Goal: Task Accomplishment & Management: Manage account settings

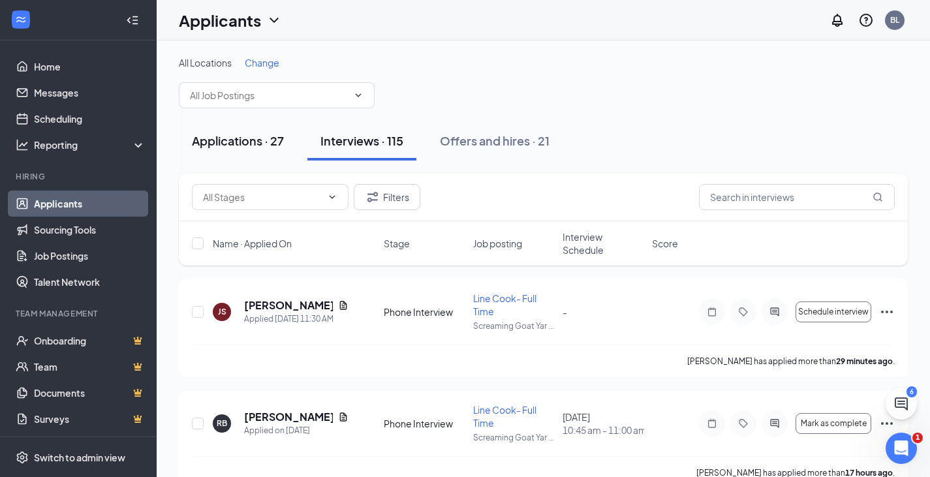
click at [234, 140] on div "Applications · 27" at bounding box center [238, 140] width 92 height 16
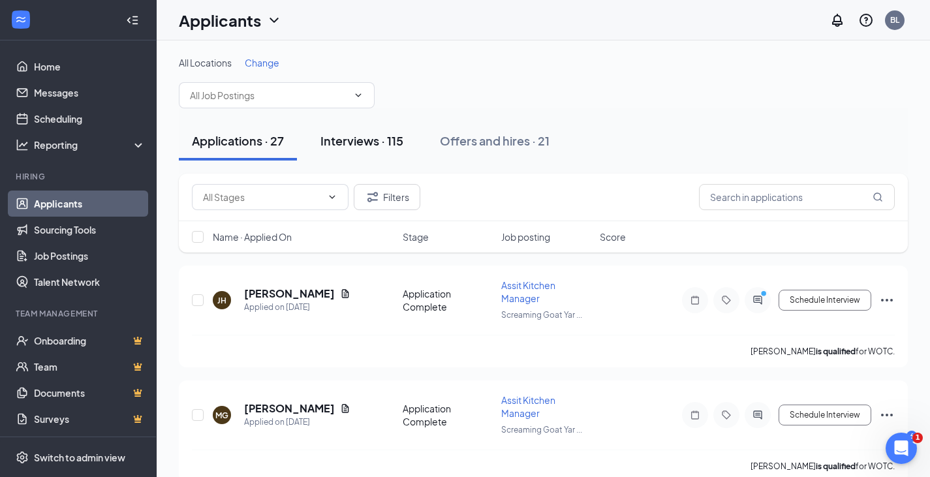
click at [358, 144] on div "Interviews · 115" at bounding box center [361, 140] width 83 height 16
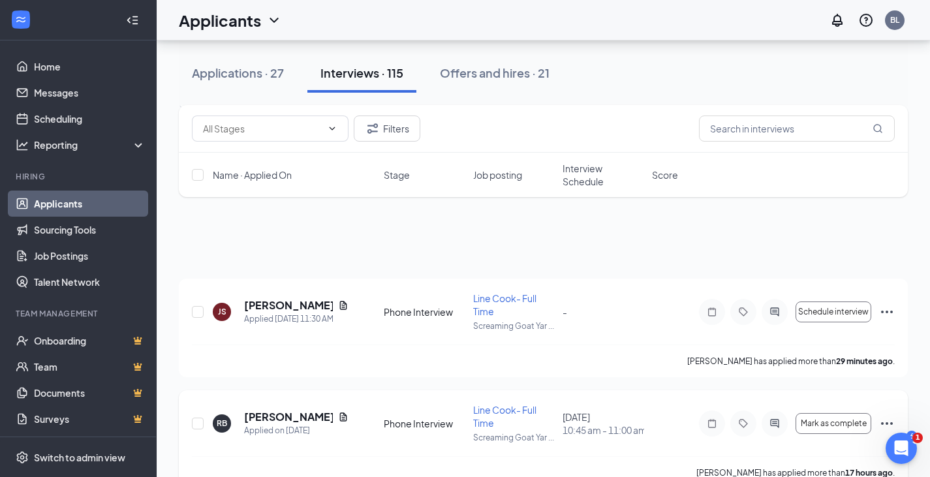
scroll to position [130, 0]
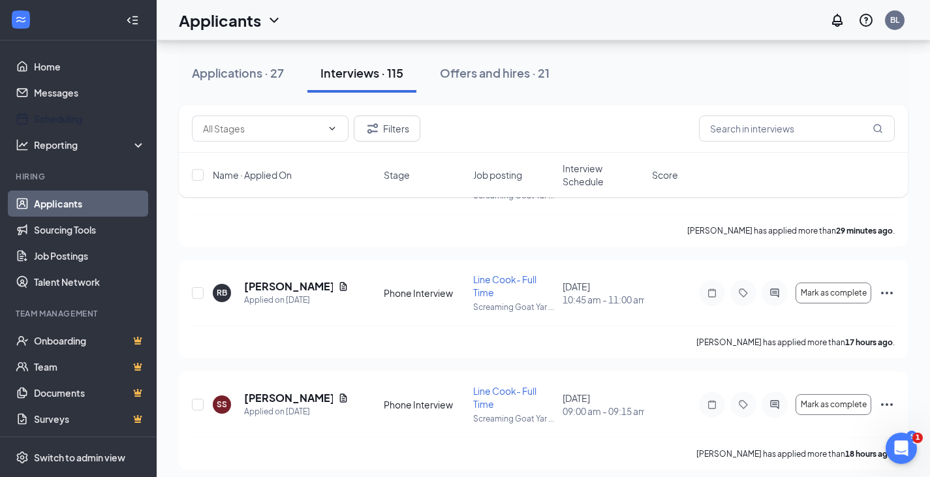
drag, startPoint x: 80, startPoint y: 115, endPoint x: 248, endPoint y: 192, distance: 184.5
click at [80, 115] on link "Scheduling" at bounding box center [90, 119] width 112 height 26
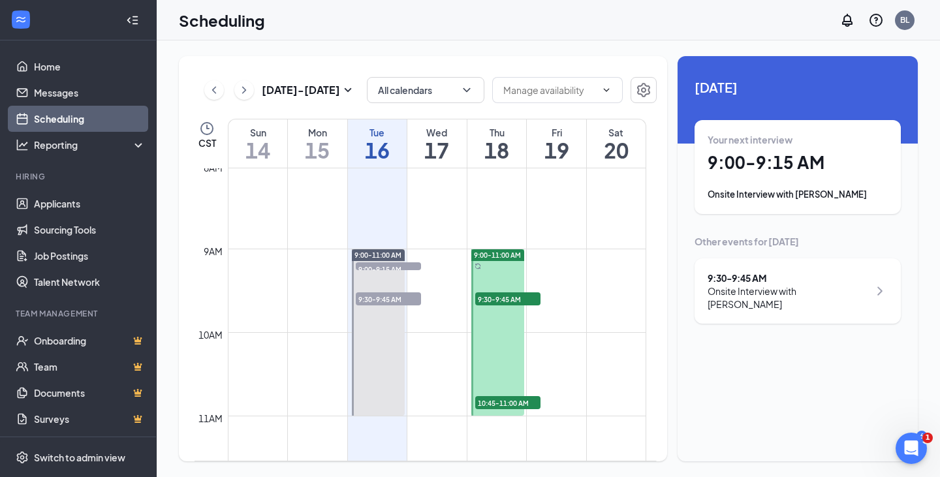
scroll to position [641, 0]
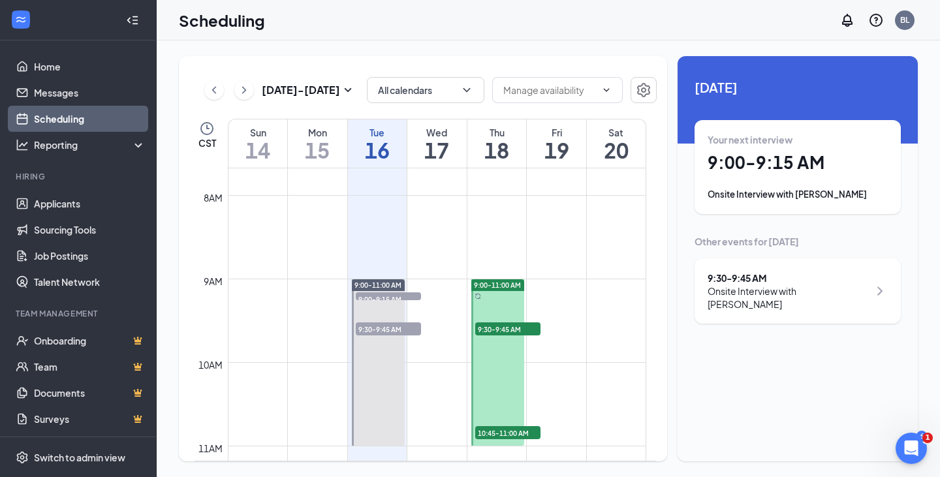
click at [500, 281] on span "9:00-11:00 AM" at bounding box center [497, 285] width 47 height 9
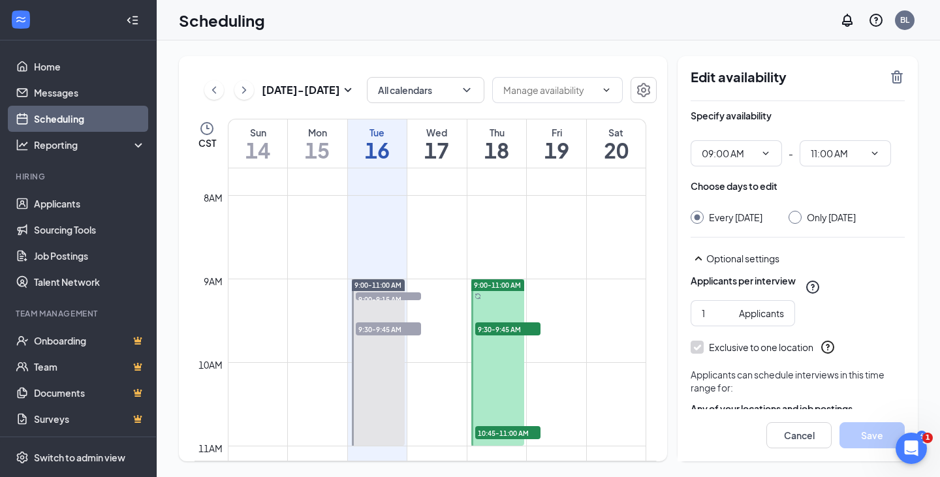
click at [506, 286] on span "9:00-11:00 AM" at bounding box center [497, 285] width 47 height 9
click at [511, 326] on span "9:30-9:45 AM" at bounding box center [507, 328] width 65 height 13
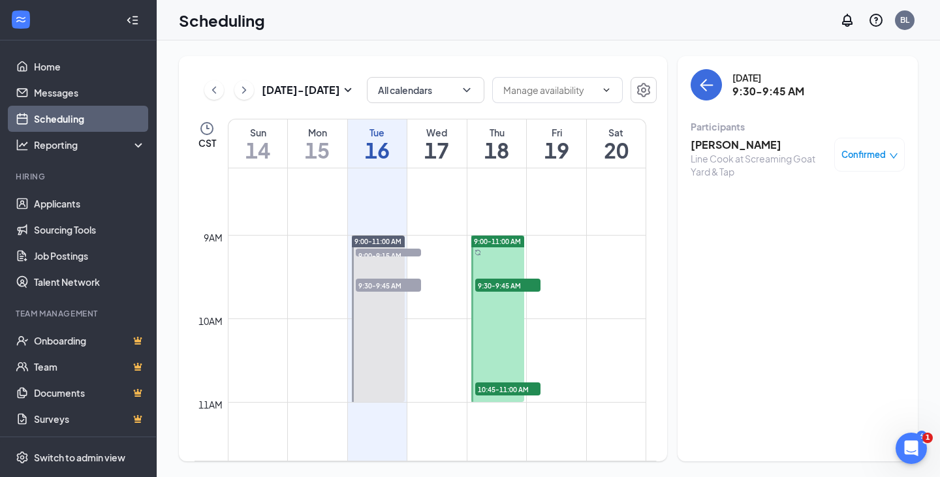
scroll to position [707, 0]
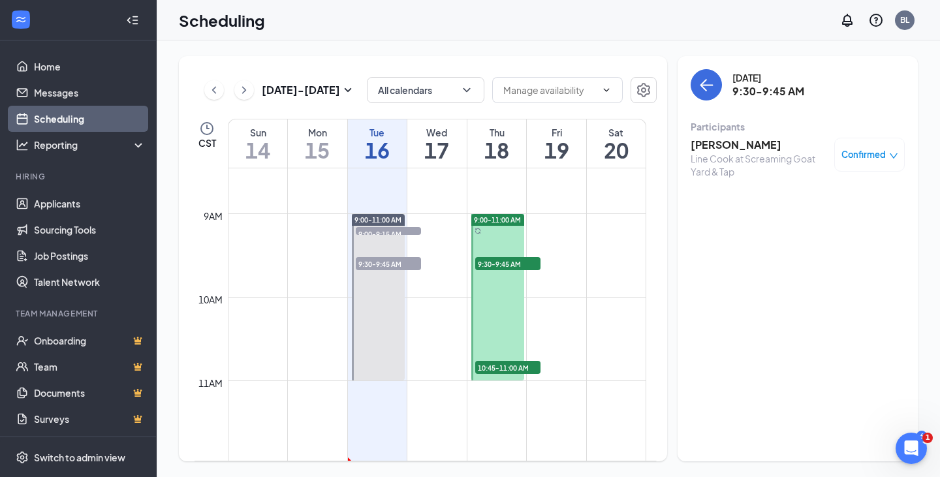
click at [500, 367] on span "10:45-11:00 AM" at bounding box center [507, 367] width 65 height 13
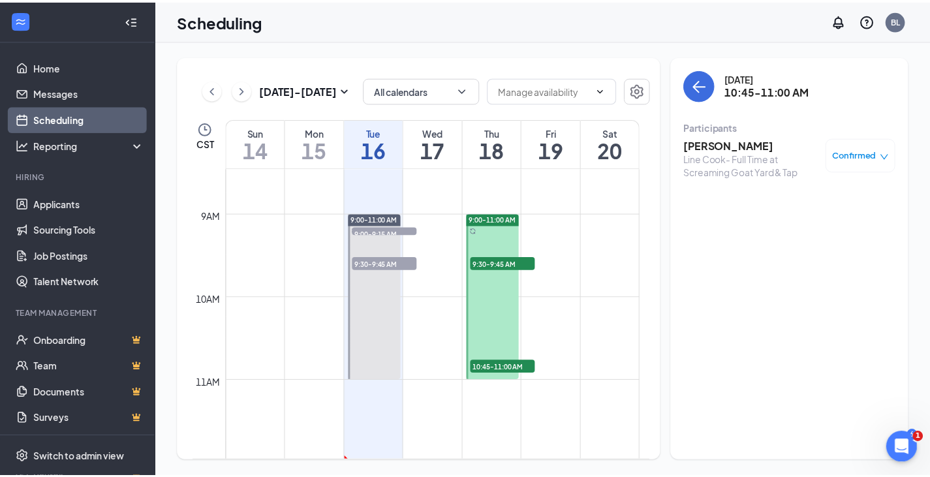
scroll to position [641, 0]
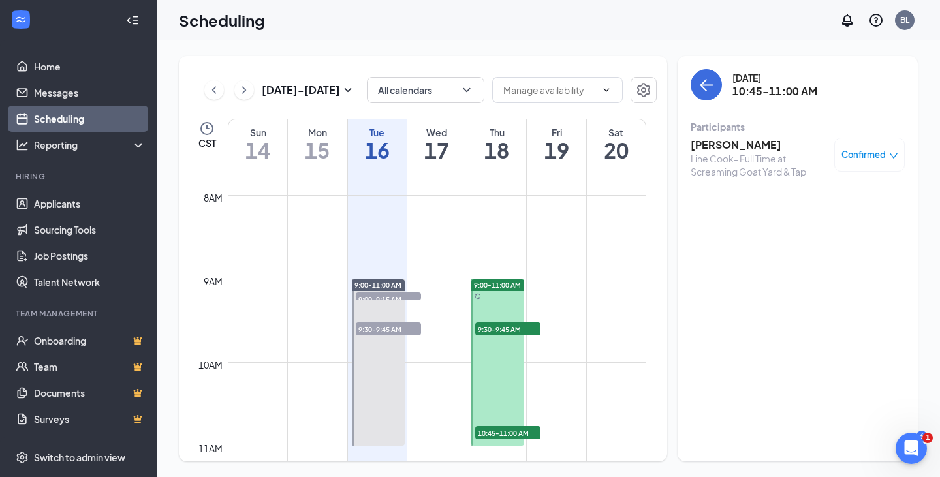
click at [515, 325] on span "9:30-9:45 AM" at bounding box center [507, 328] width 65 height 13
click at [515, 432] on span "10:45-11:00 AM" at bounding box center [507, 432] width 65 height 13
click at [87, 93] on link "Messages" at bounding box center [90, 93] width 112 height 26
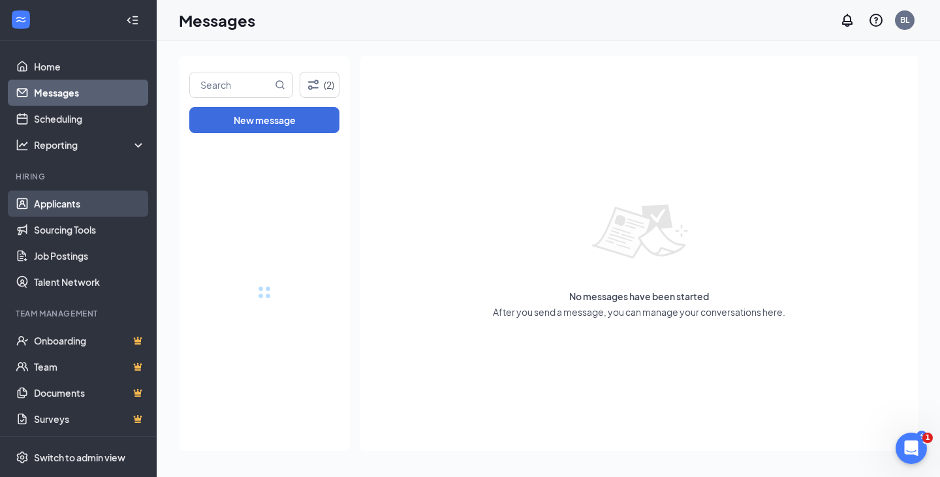
click at [68, 202] on link "Applicants" at bounding box center [90, 204] width 112 height 26
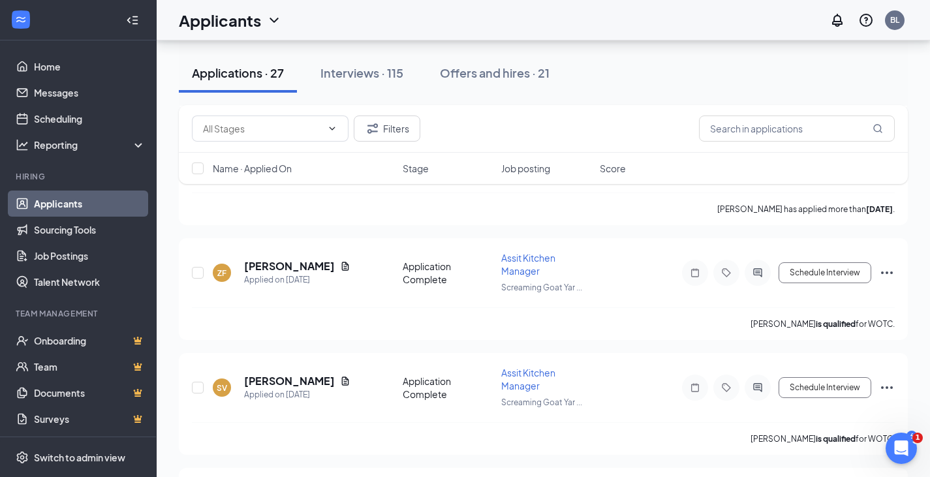
scroll to position [913, 0]
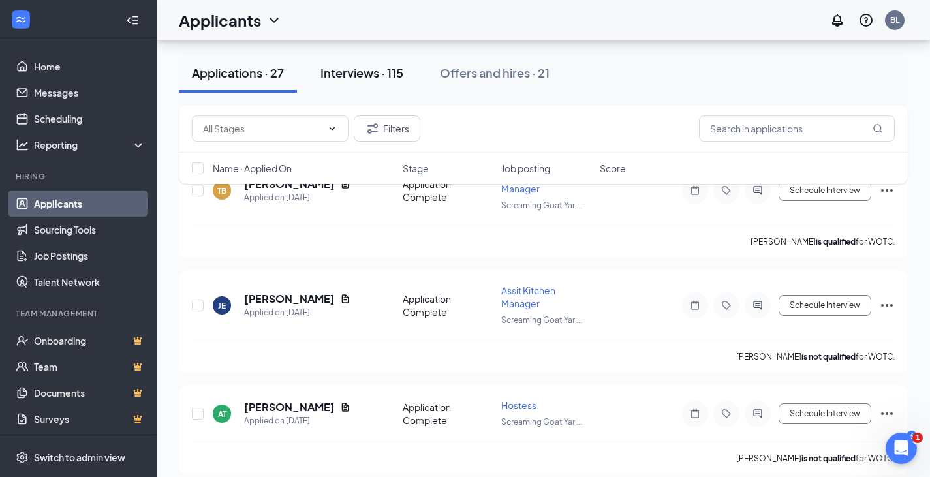
click at [370, 78] on div "Interviews · 115" at bounding box center [361, 73] width 83 height 16
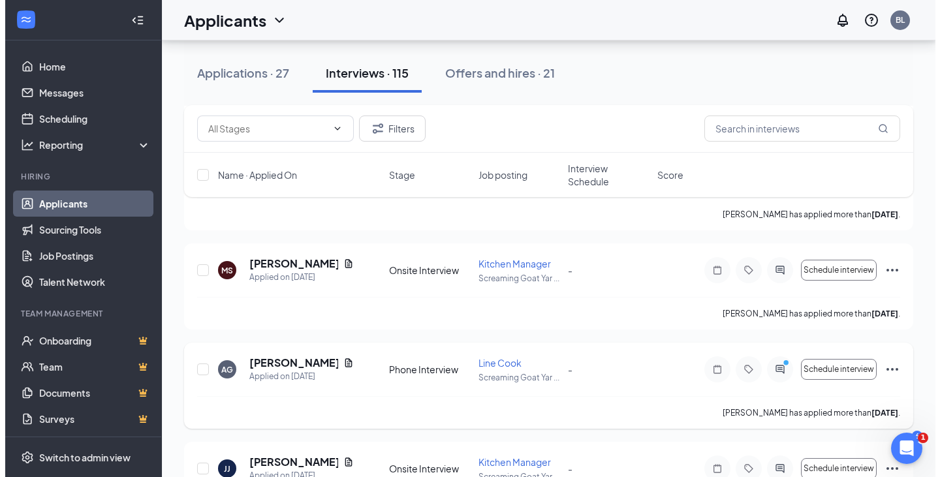
scroll to position [848, 0]
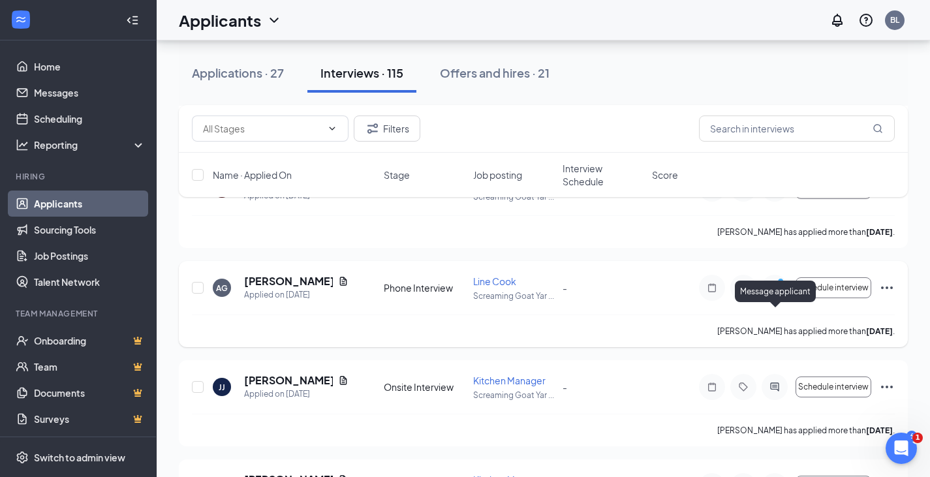
click at [776, 293] on icon "ActiveChat" at bounding box center [775, 288] width 16 height 10
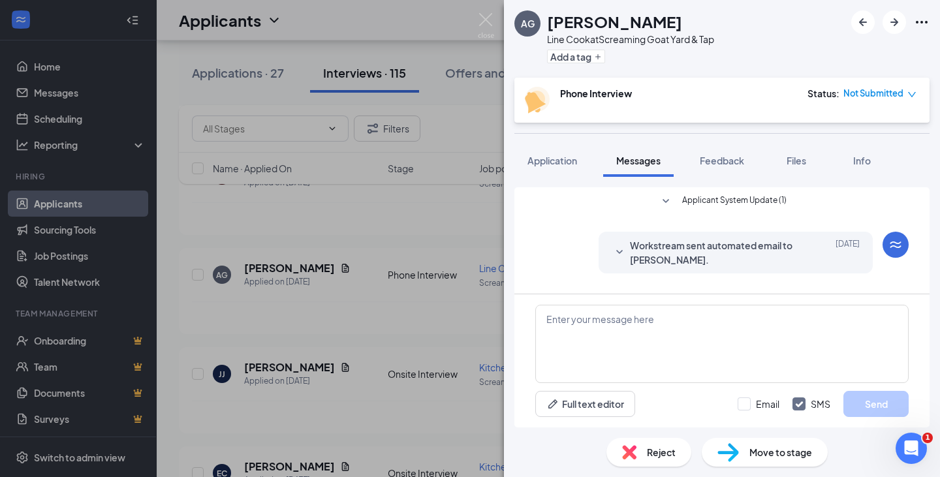
scroll to position [222, 0]
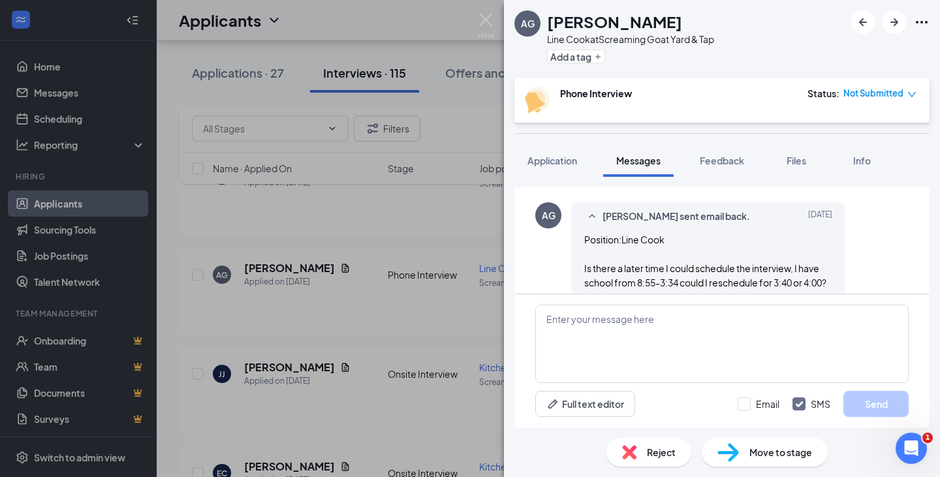
scroll to position [222, 0]
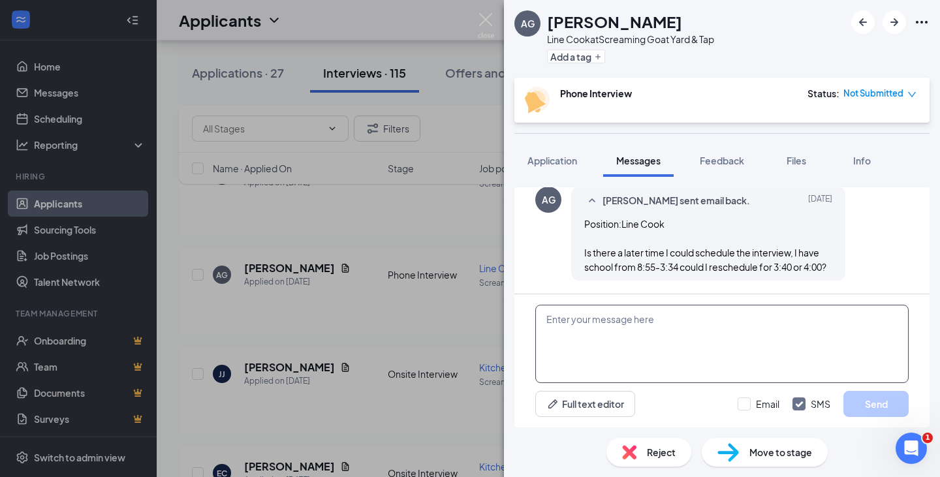
click at [667, 333] on textarea at bounding box center [721, 344] width 373 height 78
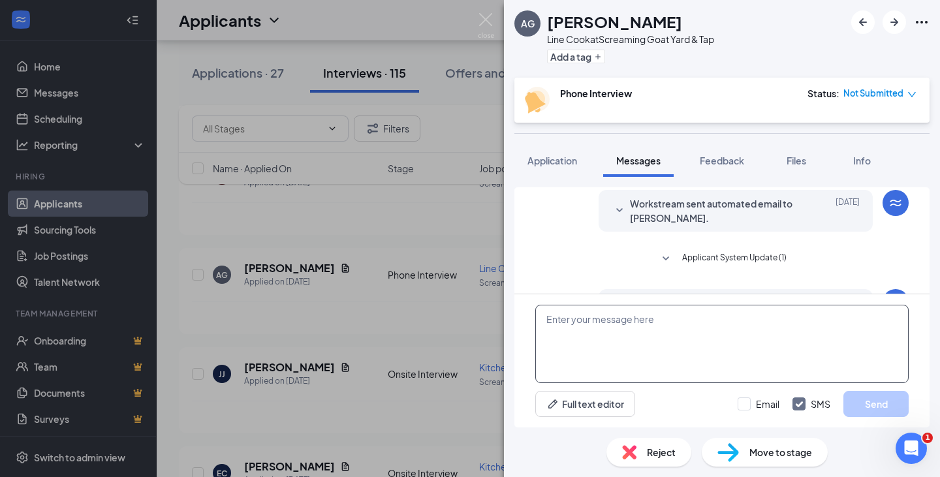
scroll to position [26, 0]
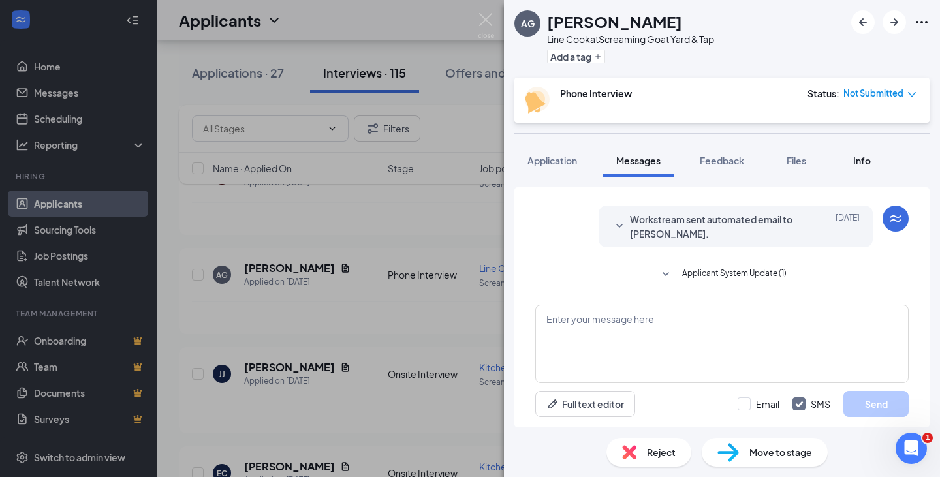
click at [852, 162] on div "Info" at bounding box center [861, 160] width 26 height 13
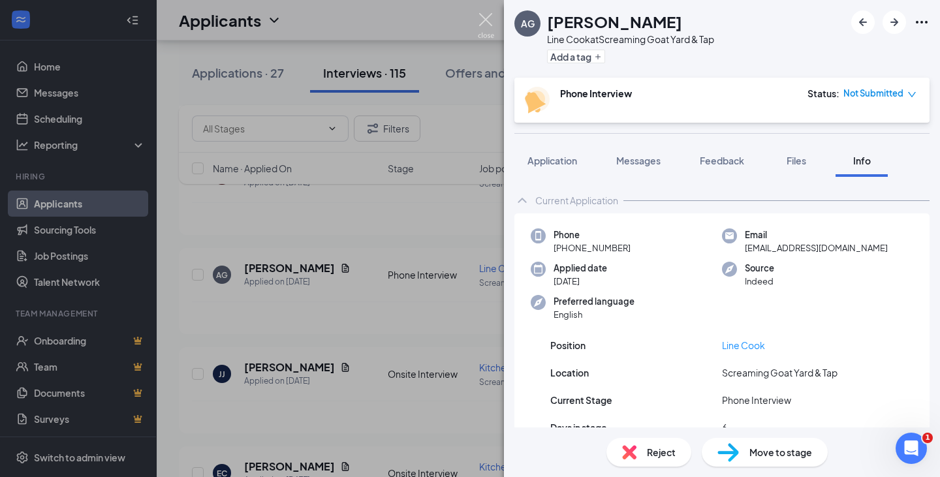
click at [484, 20] on img at bounding box center [486, 25] width 16 height 25
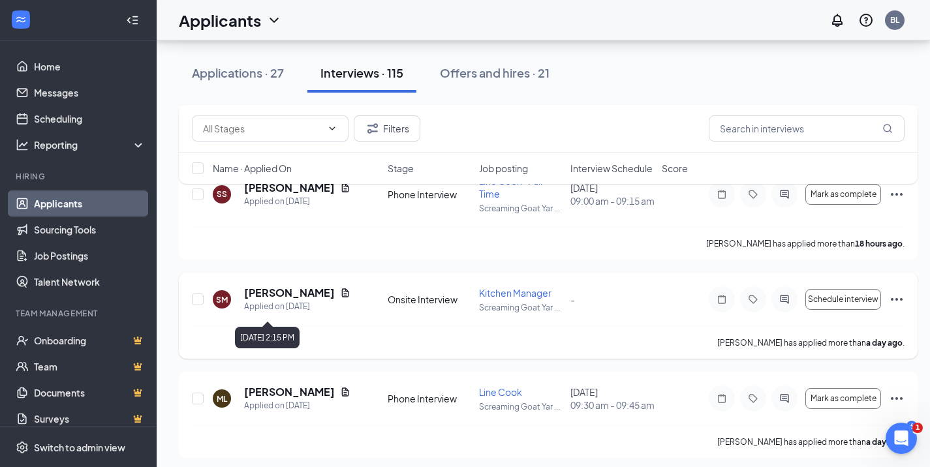
scroll to position [326, 0]
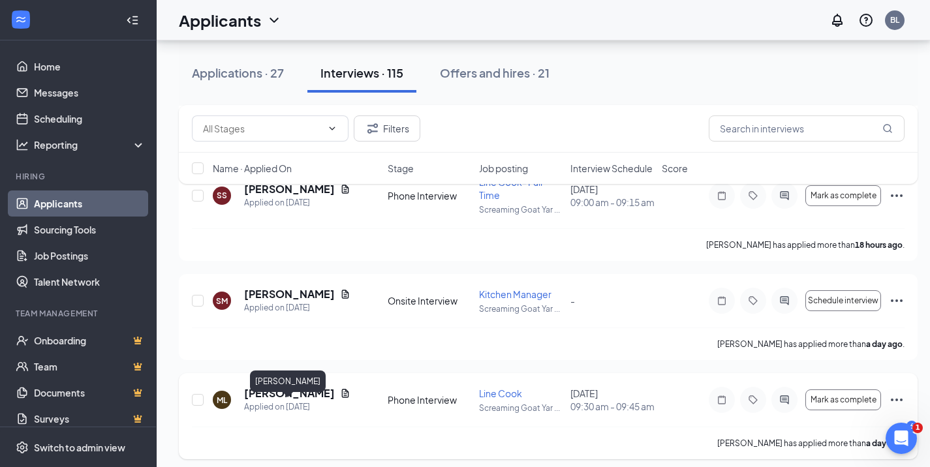
click at [301, 401] on h5 "[PERSON_NAME]" at bounding box center [289, 393] width 91 height 14
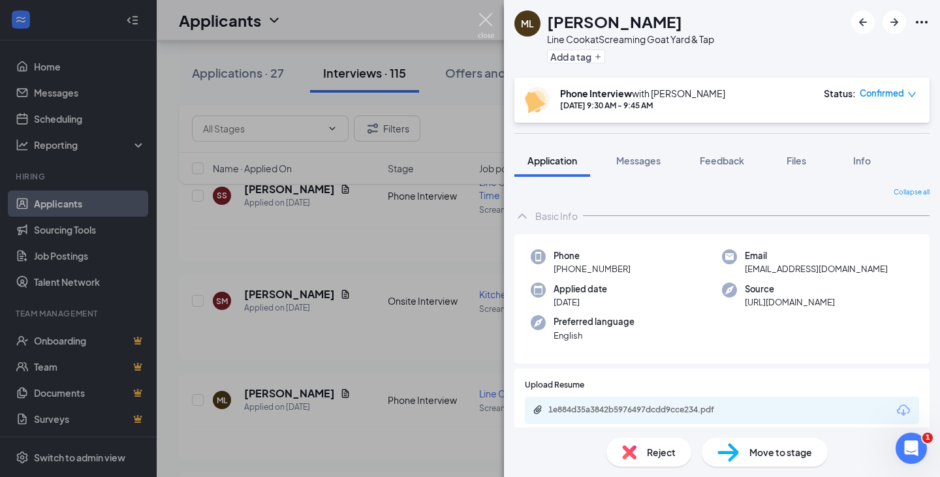
click at [480, 16] on img at bounding box center [486, 25] width 16 height 25
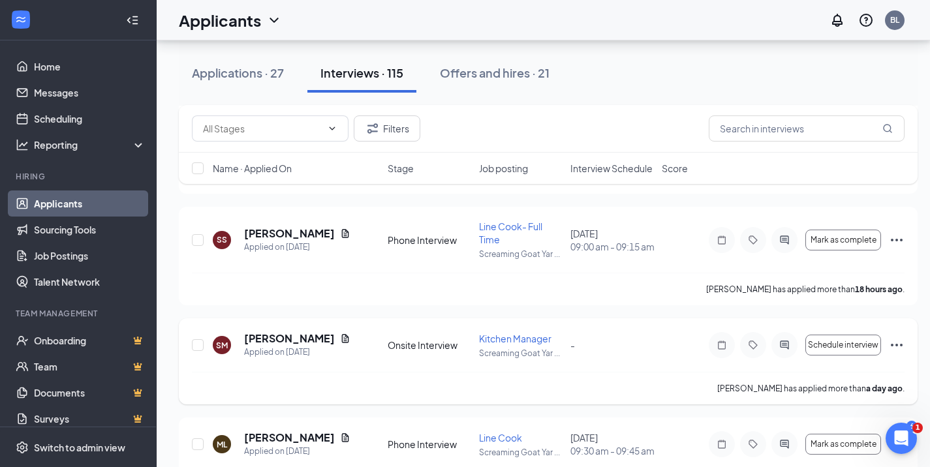
scroll to position [196, 0]
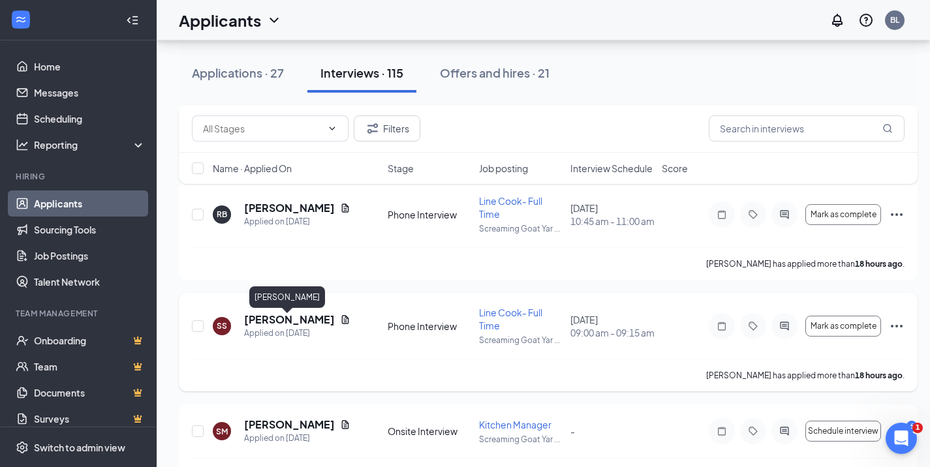
click at [307, 319] on h5 "[PERSON_NAME]" at bounding box center [289, 320] width 91 height 14
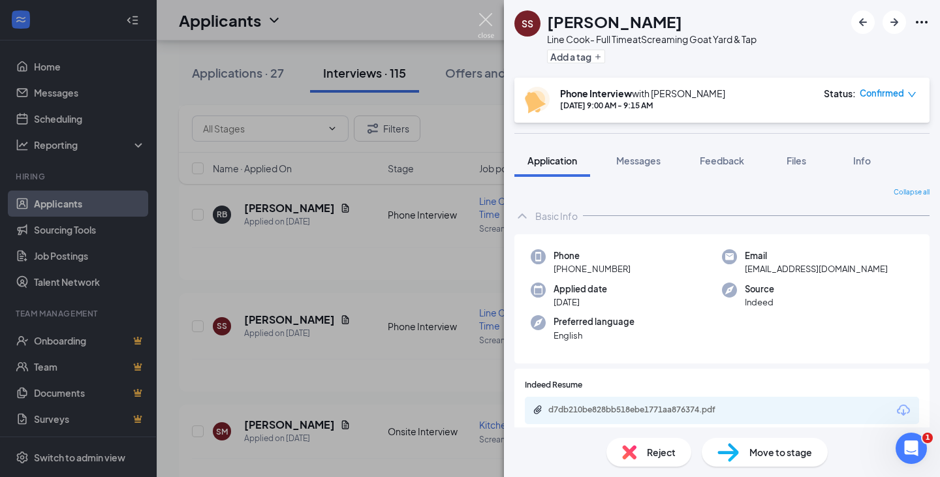
click at [478, 25] on img at bounding box center [486, 25] width 16 height 25
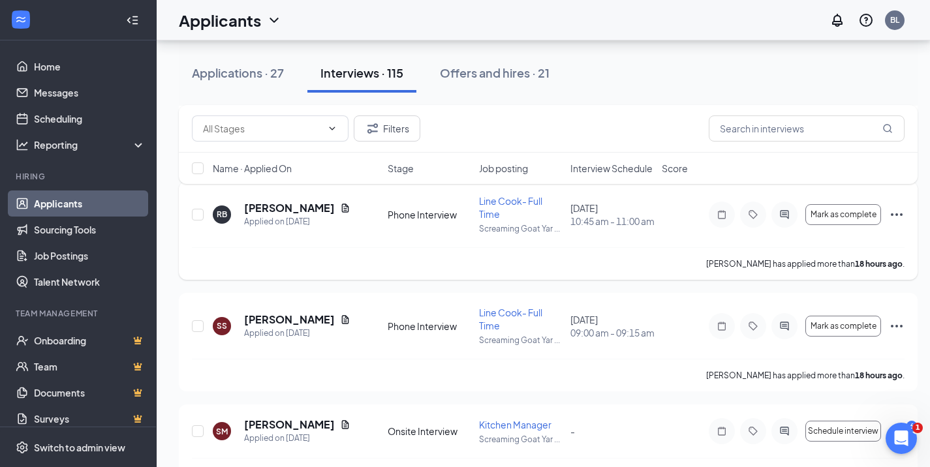
click at [288, 212] on h5 "[PERSON_NAME]" at bounding box center [289, 208] width 91 height 14
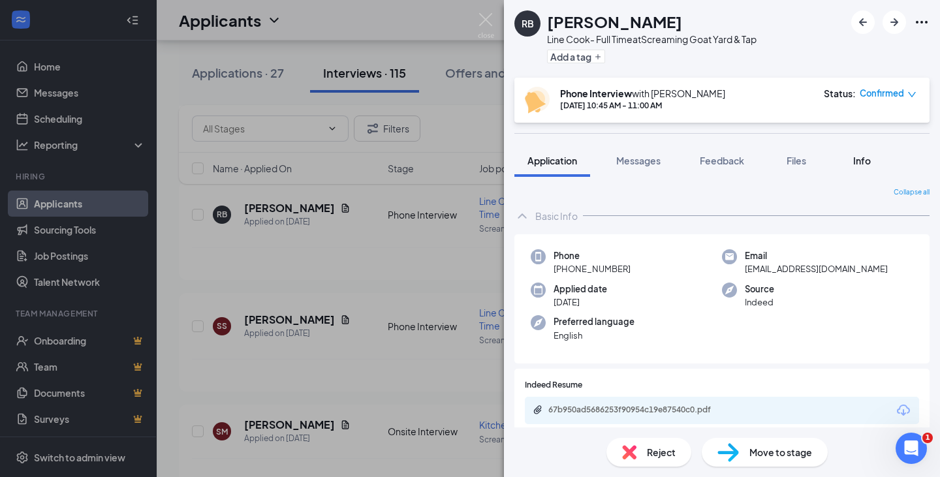
click at [852, 166] on div "Info" at bounding box center [861, 160] width 26 height 13
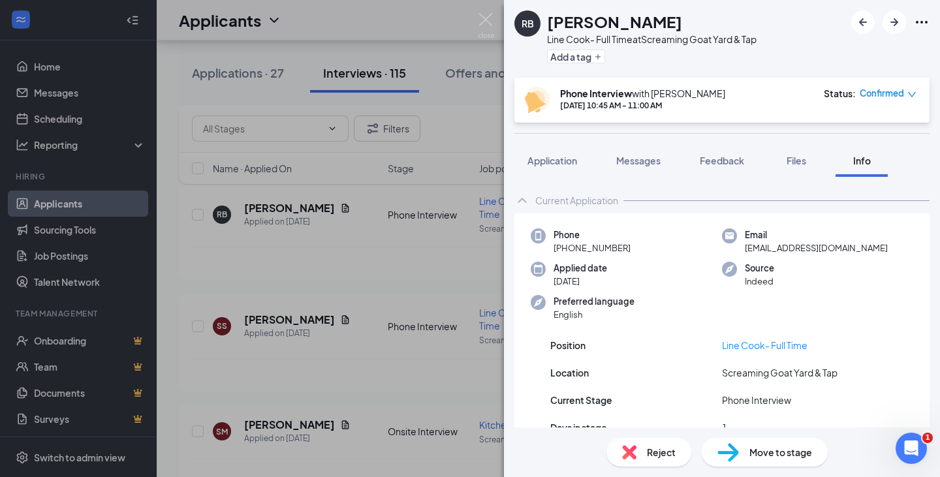
click at [487, 12] on div "RB [PERSON_NAME] Line Cook- Full Time at Screaming Goat Yard & Tap Add a tag Ph…" at bounding box center [470, 238] width 940 height 477
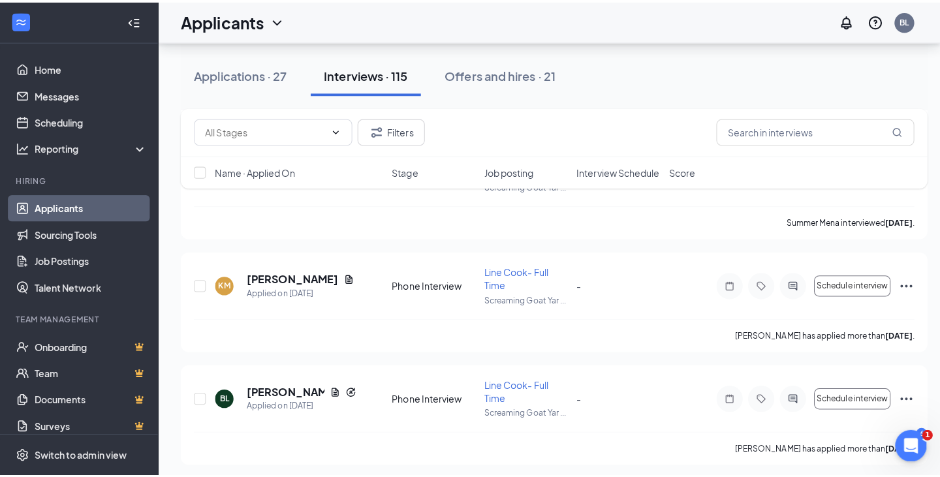
scroll to position [2479, 0]
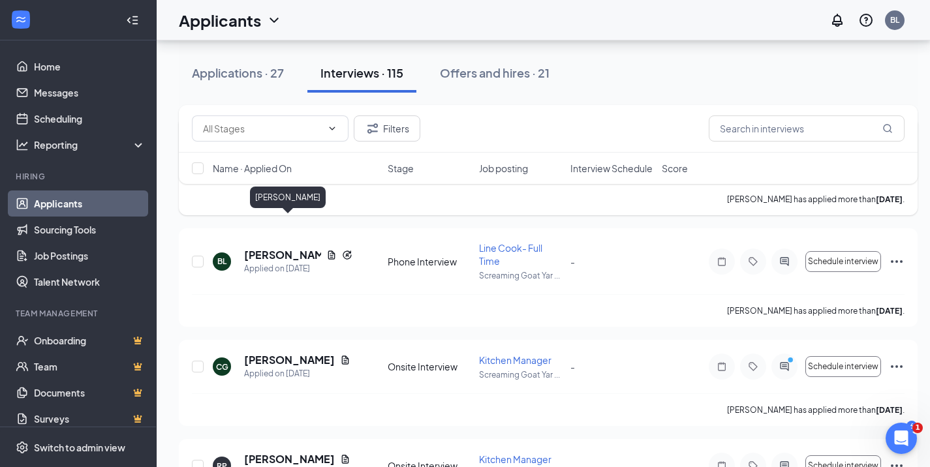
click at [296, 151] on h5 "[PERSON_NAME]" at bounding box center [289, 143] width 91 height 14
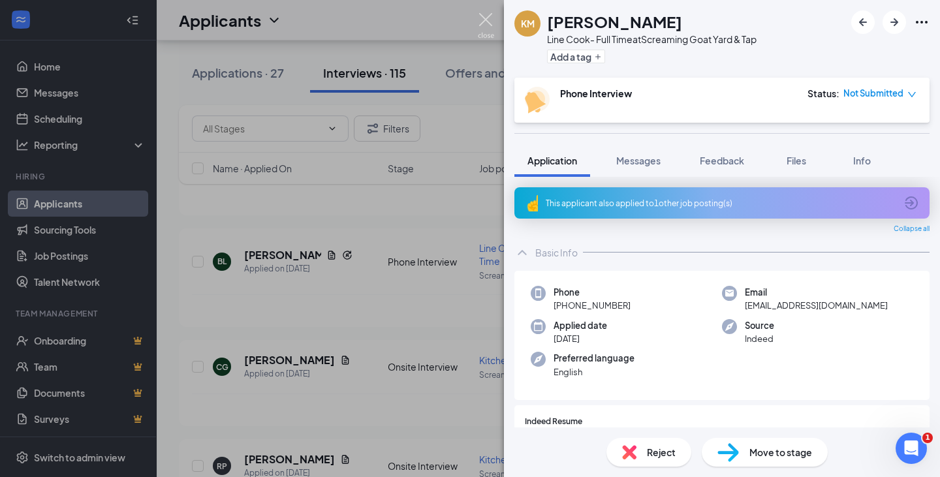
click at [485, 20] on img at bounding box center [486, 25] width 16 height 25
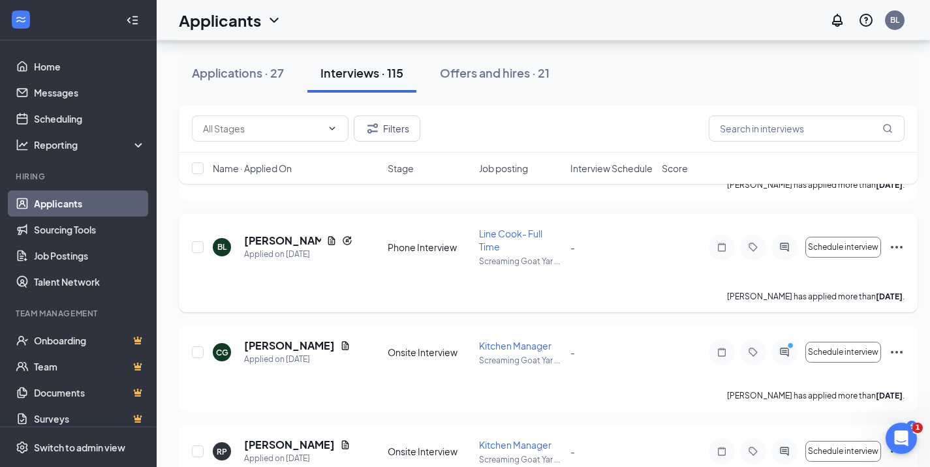
scroll to position [2479, 0]
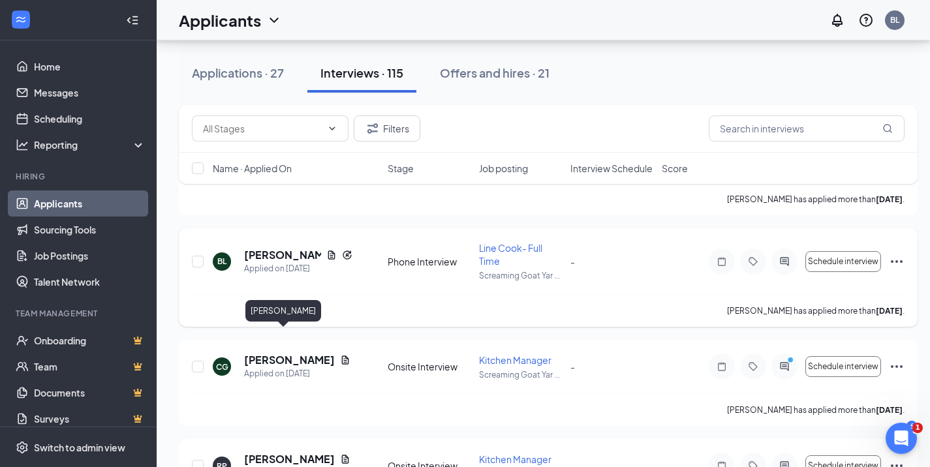
click at [258, 262] on h5 "[PERSON_NAME]" at bounding box center [282, 255] width 77 height 14
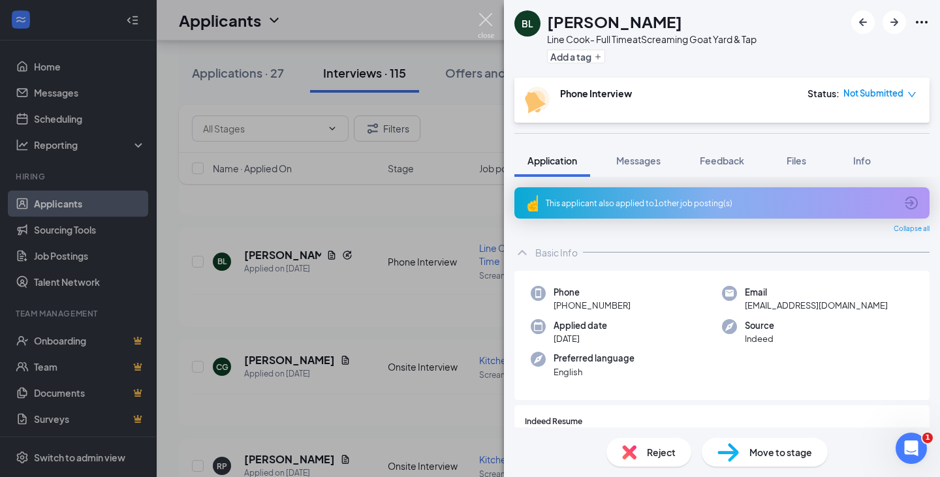
click at [490, 20] on img at bounding box center [486, 25] width 16 height 25
